Goal: Check status: Check status

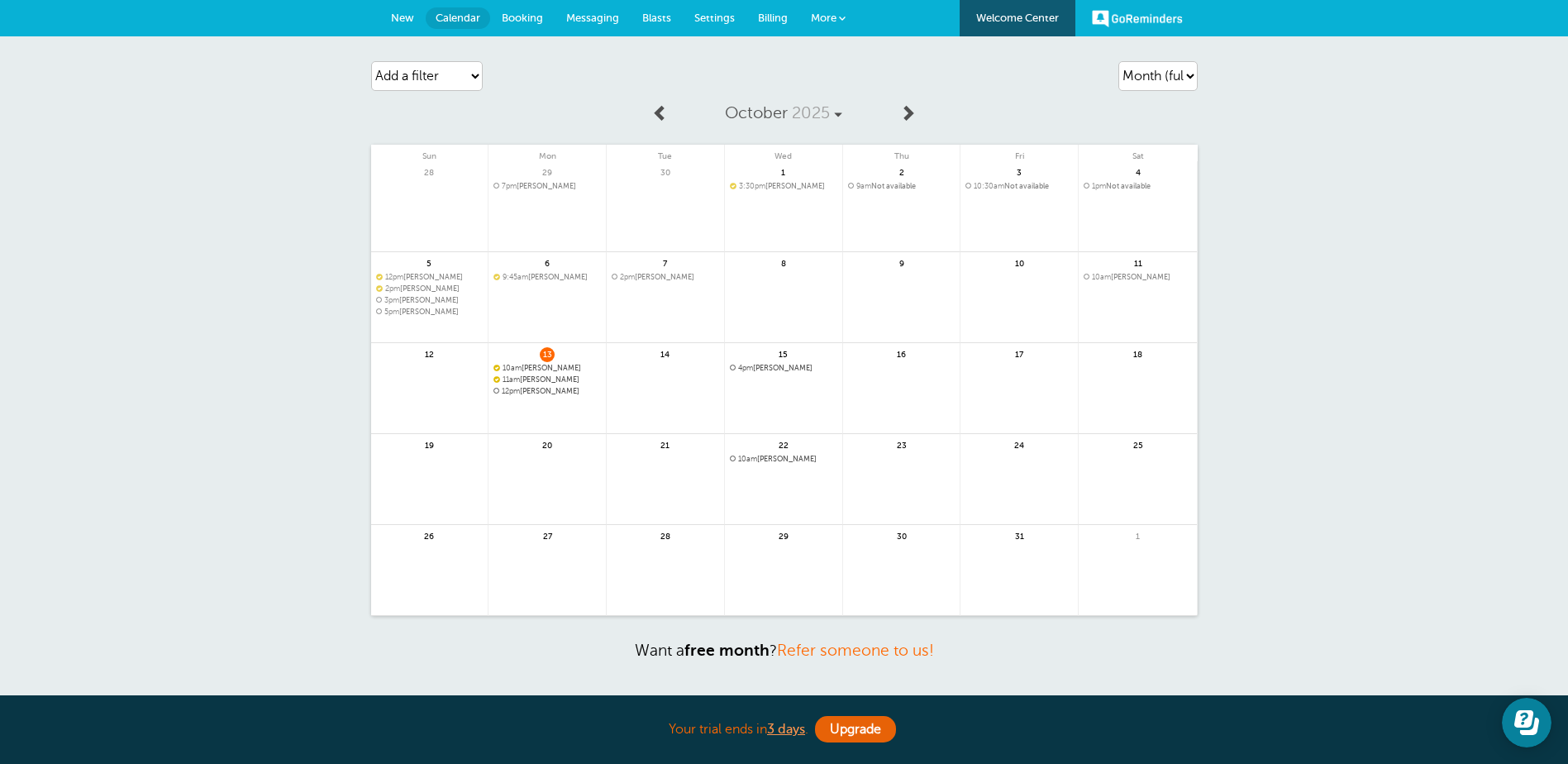
click at [560, 394] on span "12pm Carolina Smith" at bounding box center [547, 391] width 108 height 9
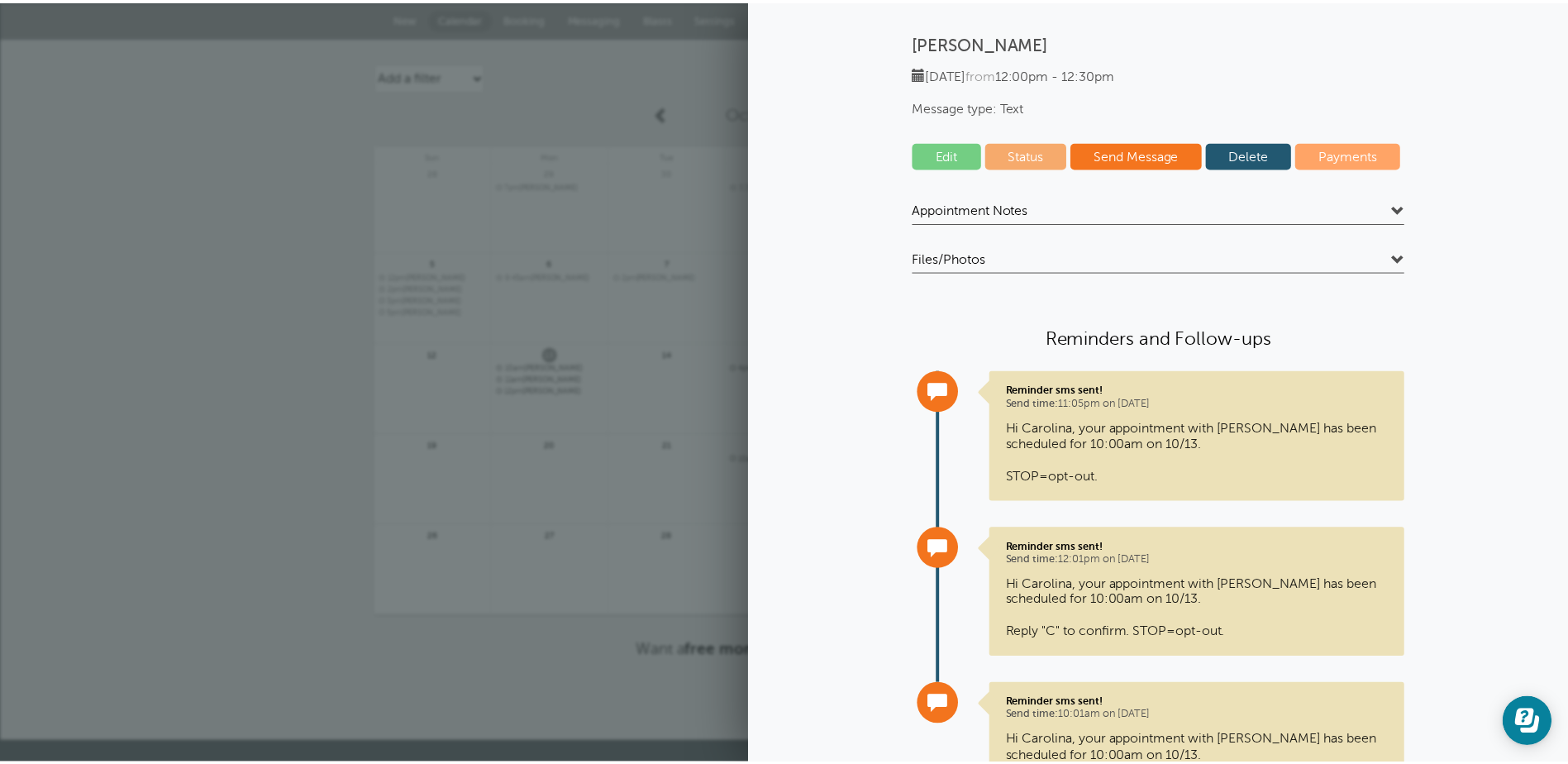
scroll to position [194, 0]
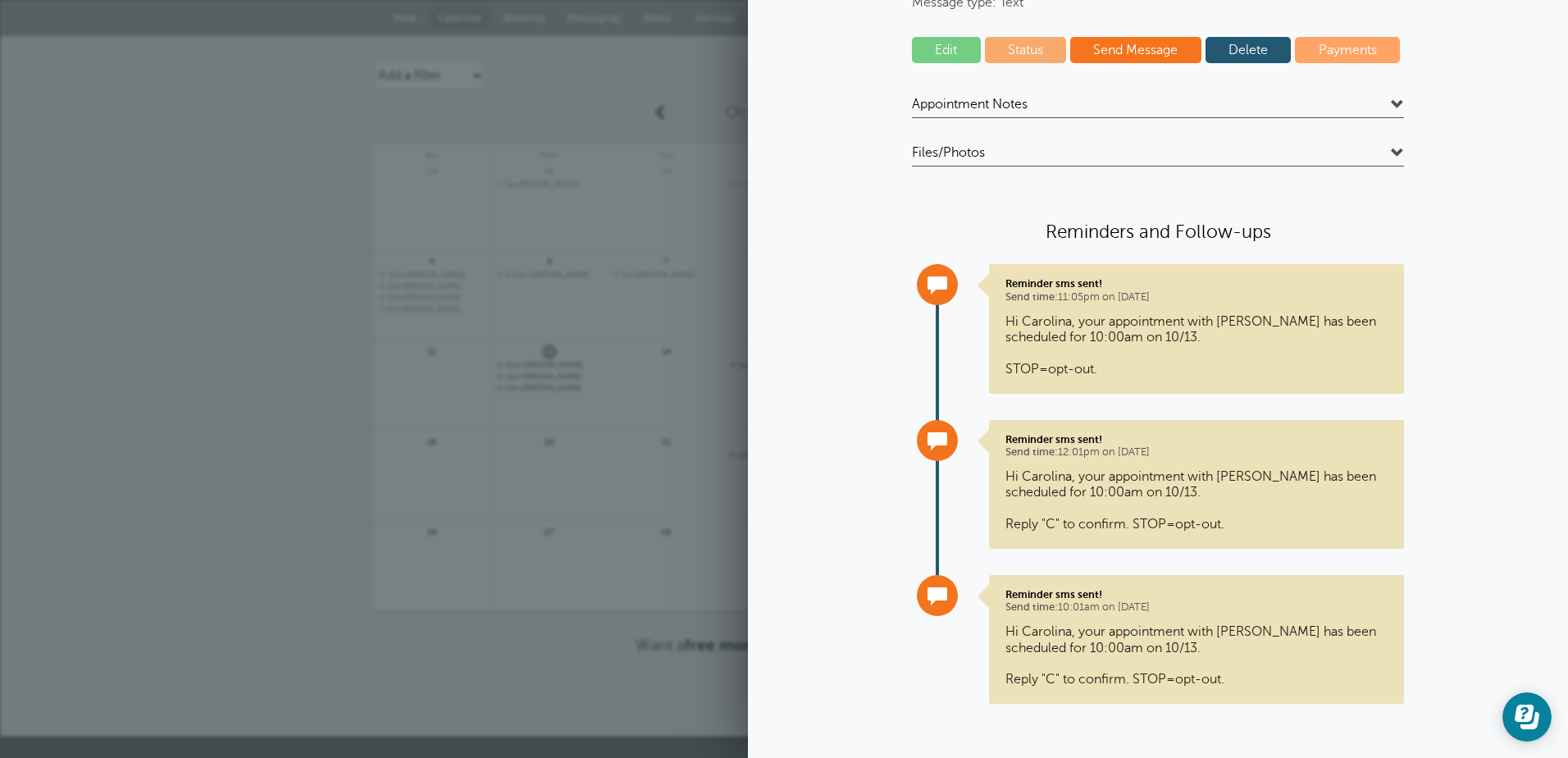
drag, startPoint x: 315, startPoint y: 522, endPoint x: 342, endPoint y: 530, distance: 28.2
click at [314, 522] on div "Agenda Day Week Month (full view) Month (condensed) Add a filter Customer Searc…" at bounding box center [784, 386] width 1568 height 700
